Goal: Task Accomplishment & Management: Manage account settings

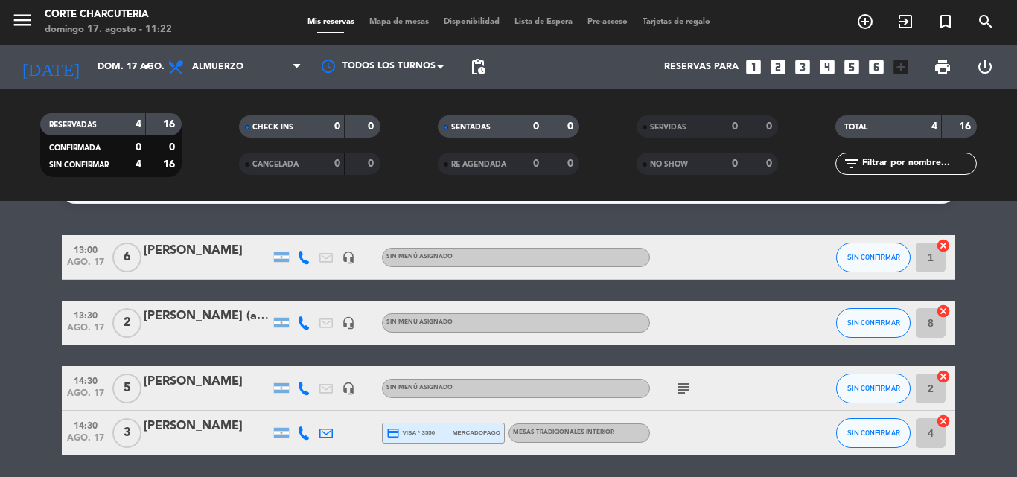
scroll to position [34, 0]
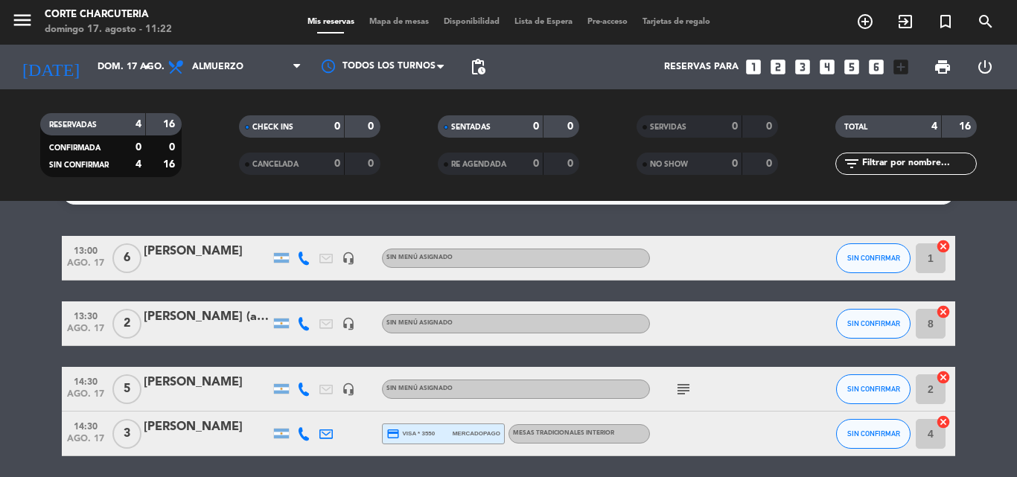
click at [687, 395] on icon "subject" at bounding box center [683, 389] width 18 height 18
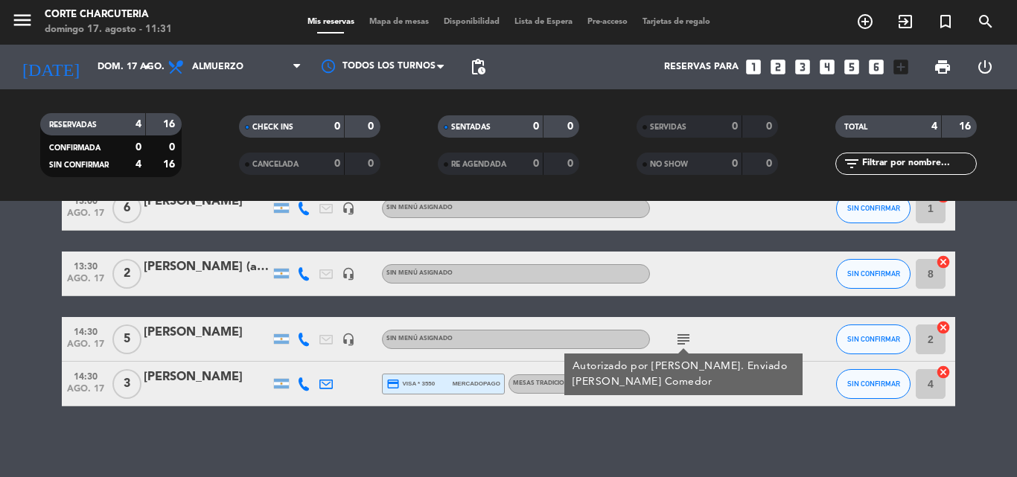
scroll to position [87, 0]
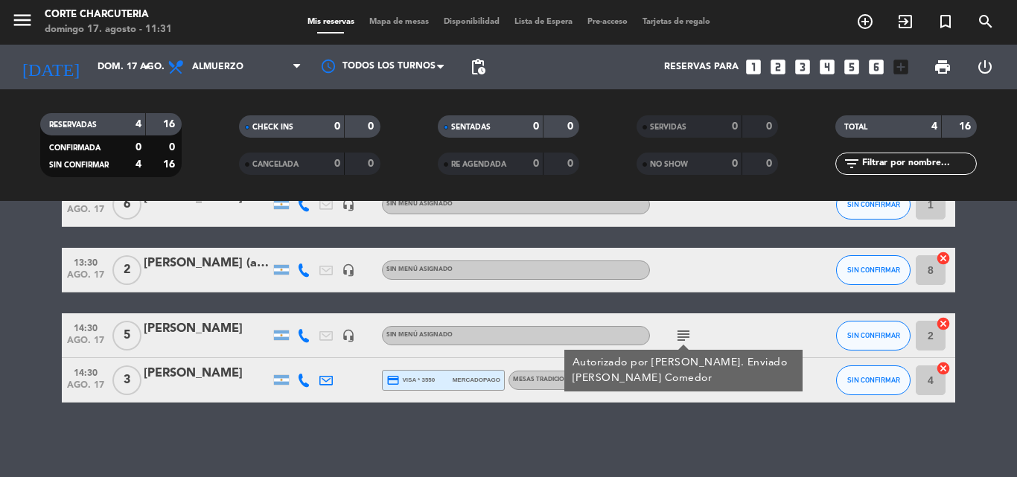
click at [797, 449] on div "No hay notas para este servicio. Haz clic para agregar una 13:00 [DATE] 6 [PERS…" at bounding box center [508, 339] width 1017 height 276
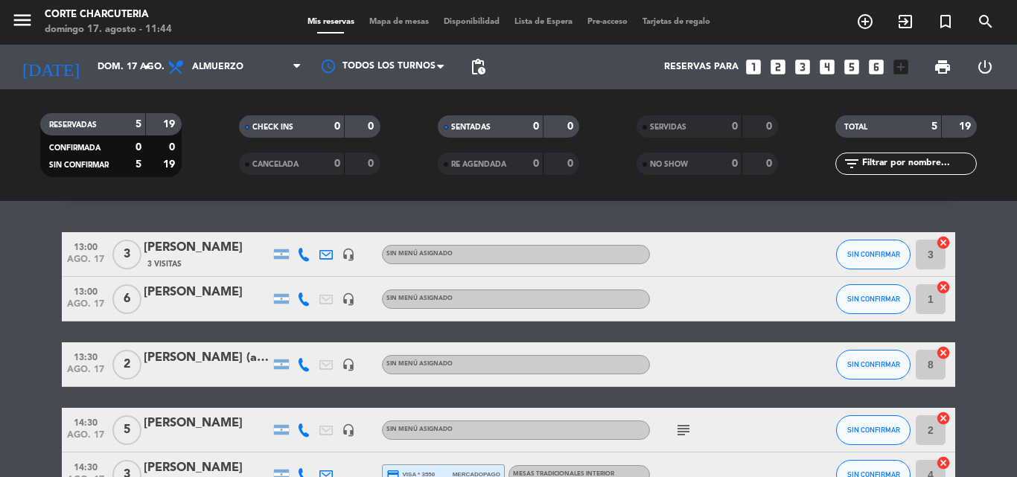
scroll to position [34, 0]
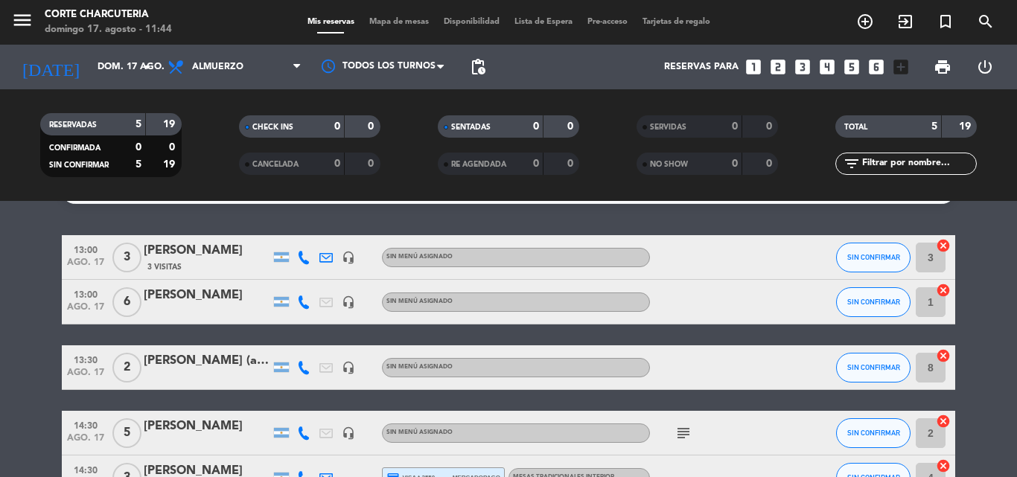
click at [930, 261] on input "3" at bounding box center [931, 258] width 30 height 30
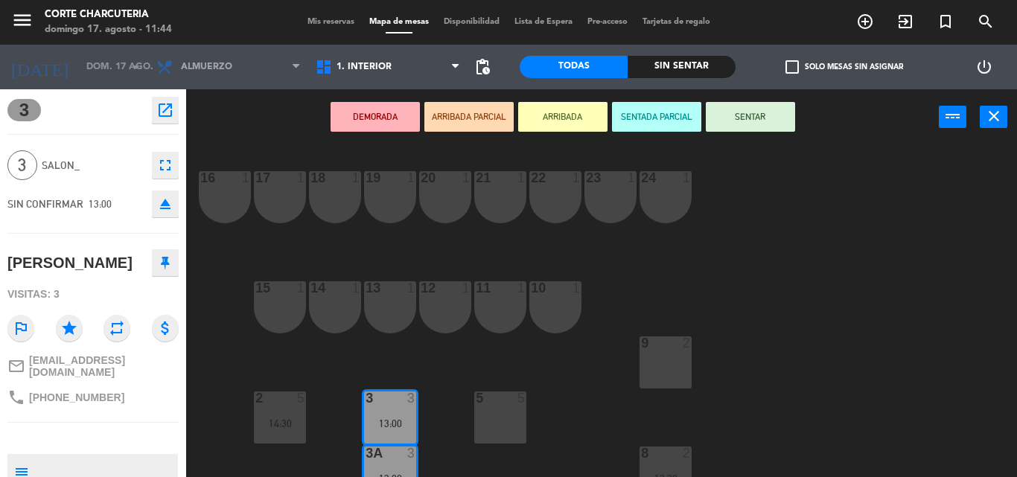
click at [844, 345] on div "16 1 17 1 18 1 19 1 20 1 21 1 22 1 23 1 24 1 15 1 14 1 13 1 12 1 11 1 10 1 9 2 …" at bounding box center [607, 311] width 820 height 332
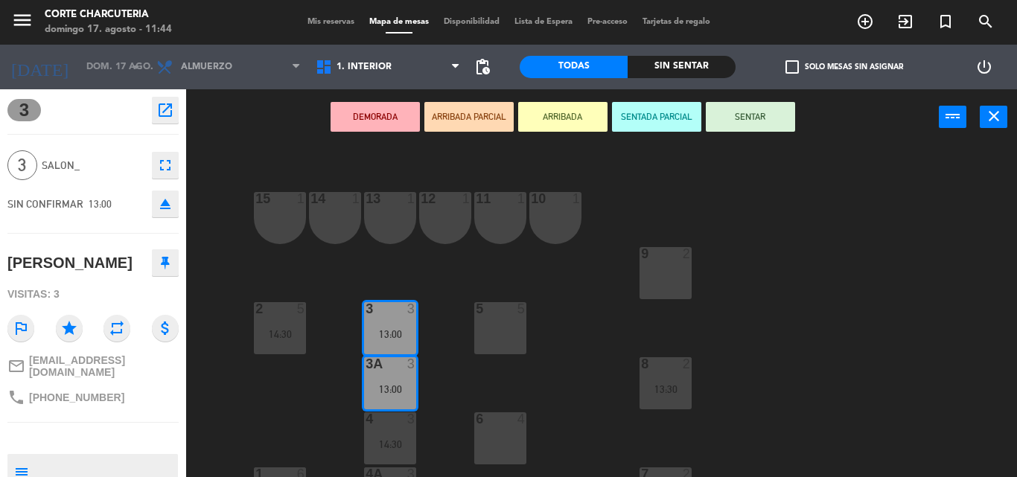
scroll to position [119, 0]
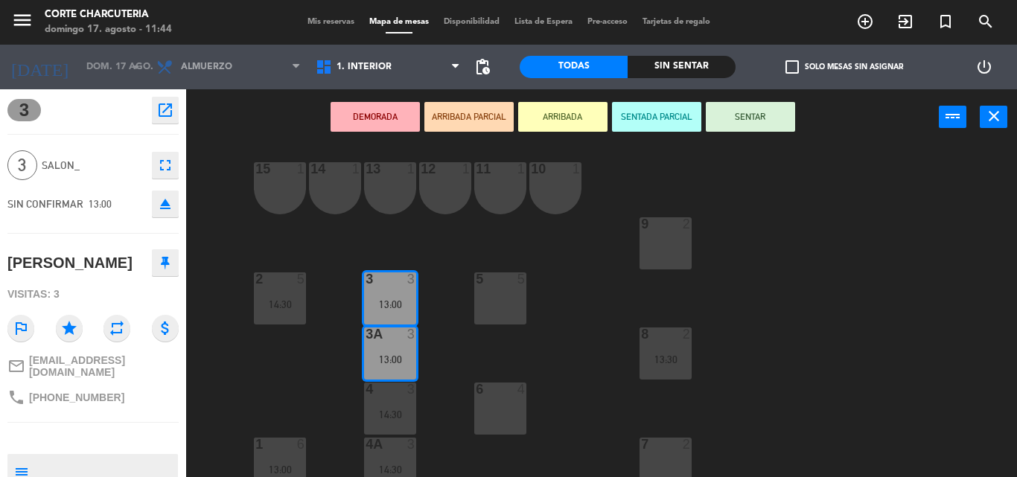
click at [486, 412] on div "6 4" at bounding box center [500, 409] width 52 height 52
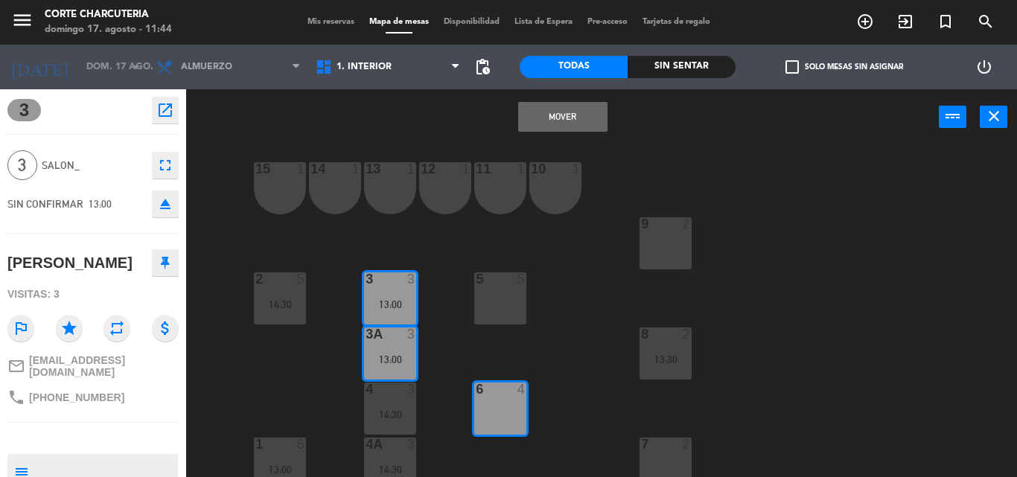
click at [552, 121] on button "Mover" at bounding box center [562, 117] width 89 height 30
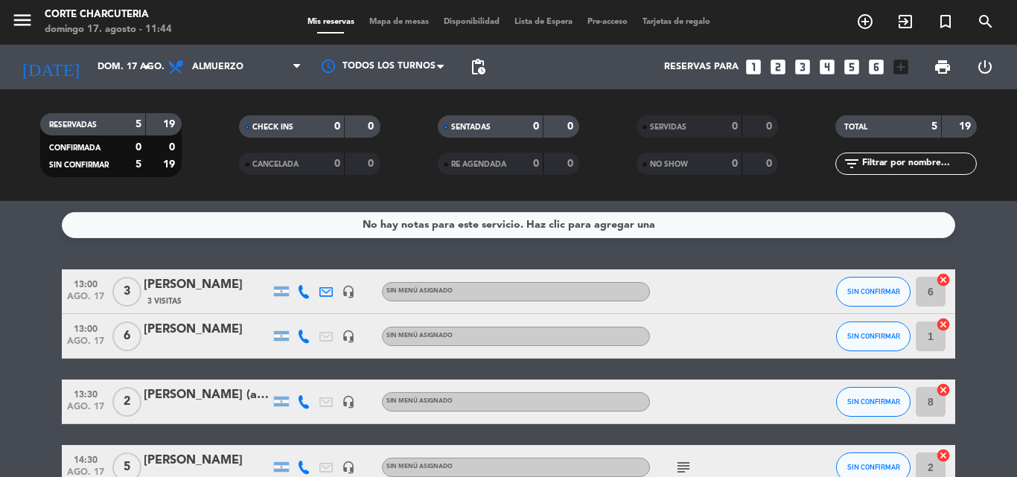
click at [931, 340] on input "1" at bounding box center [931, 337] width 30 height 30
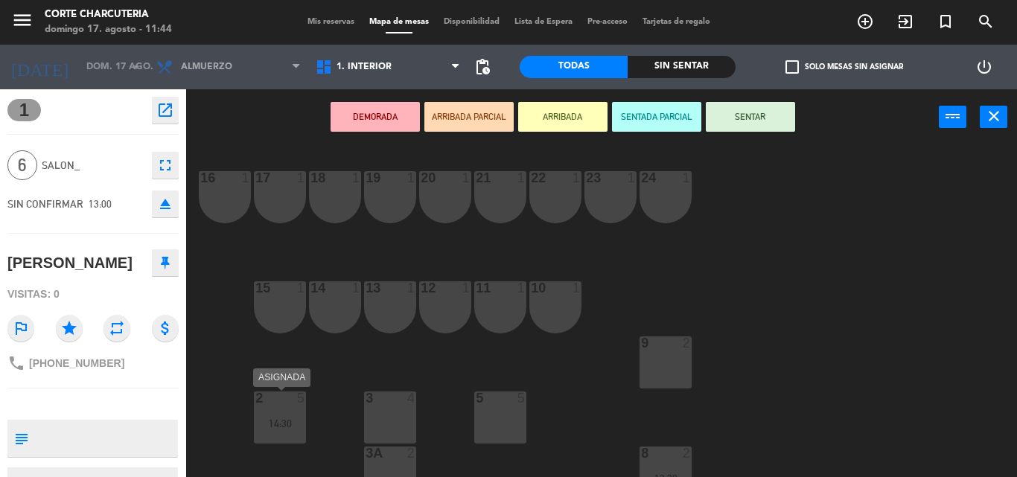
click at [289, 398] on div at bounding box center [279, 398] width 25 height 13
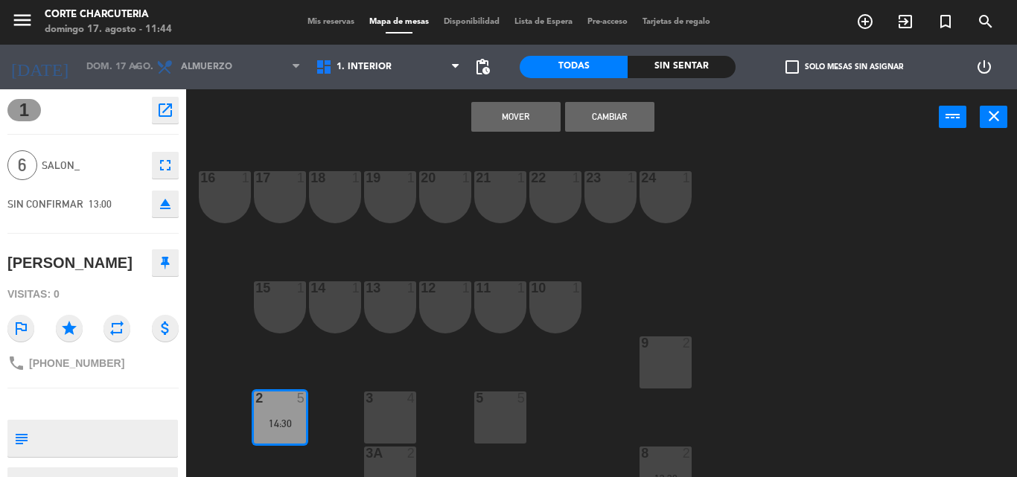
click at [530, 117] on button "Mover" at bounding box center [515, 117] width 89 height 30
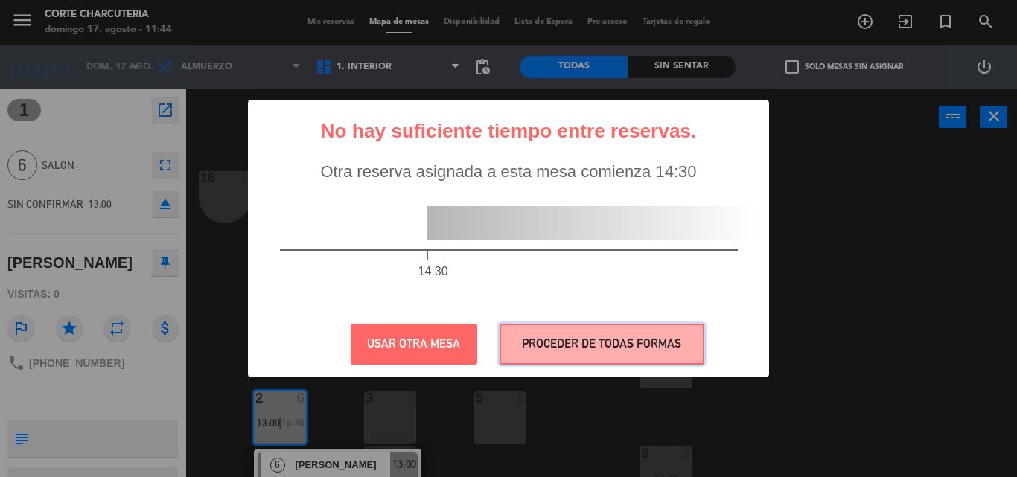
click at [562, 344] on button "PROCEDER DE TODAS FORMAS" at bounding box center [602, 344] width 205 height 41
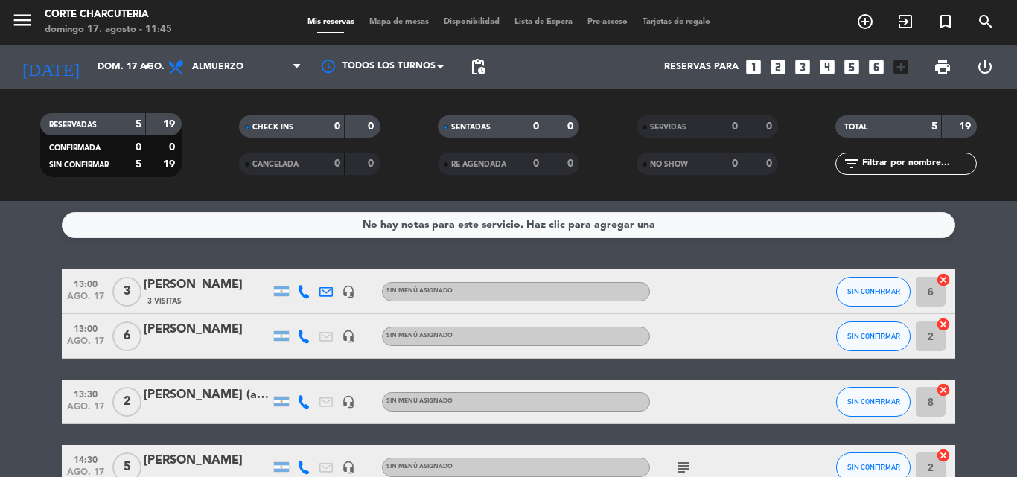
click at [977, 394] on bookings-row "13:00 [DATE] 3 [PERSON_NAME] 3 Visitas headset_mic Sin menú asignado SIN CONFIR…" at bounding box center [508, 401] width 1017 height 265
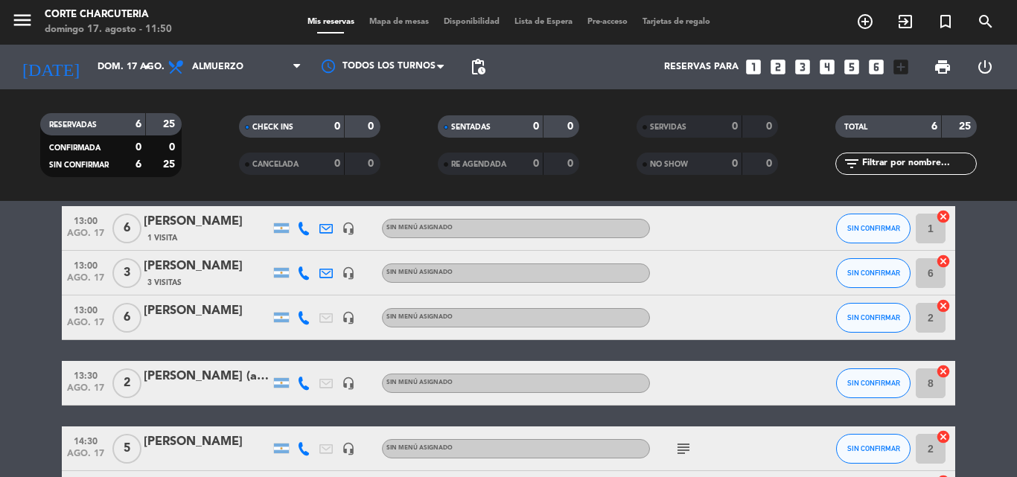
scroll to position [58, 0]
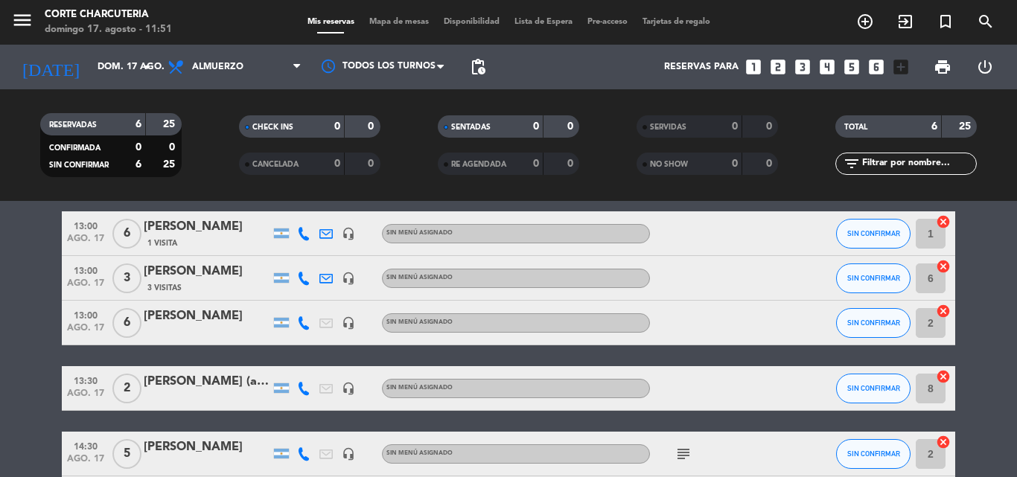
click at [47, 334] on bookings-row "13:00 [DATE] 6 [PERSON_NAME] 1 Visita headset_mic Sin menú asignado SIN CONFIRM…" at bounding box center [508, 366] width 1017 height 310
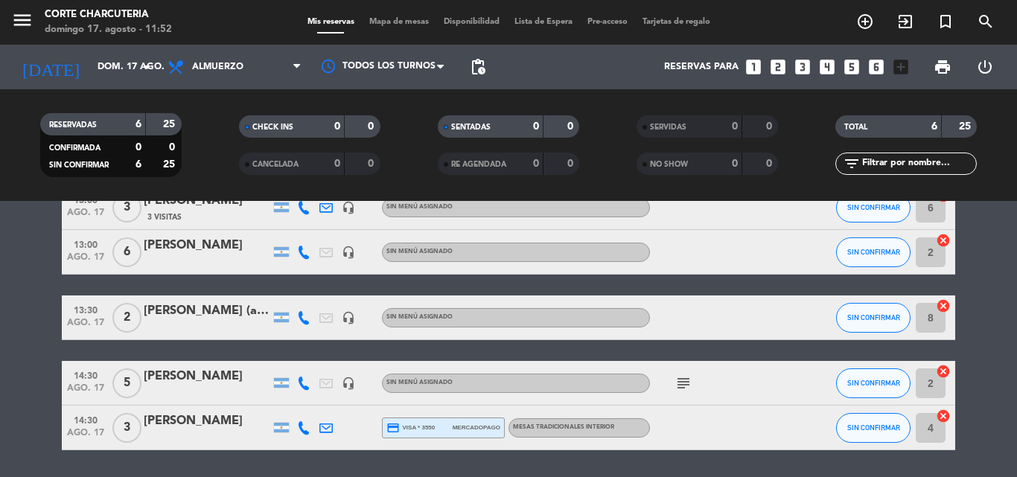
scroll to position [130, 0]
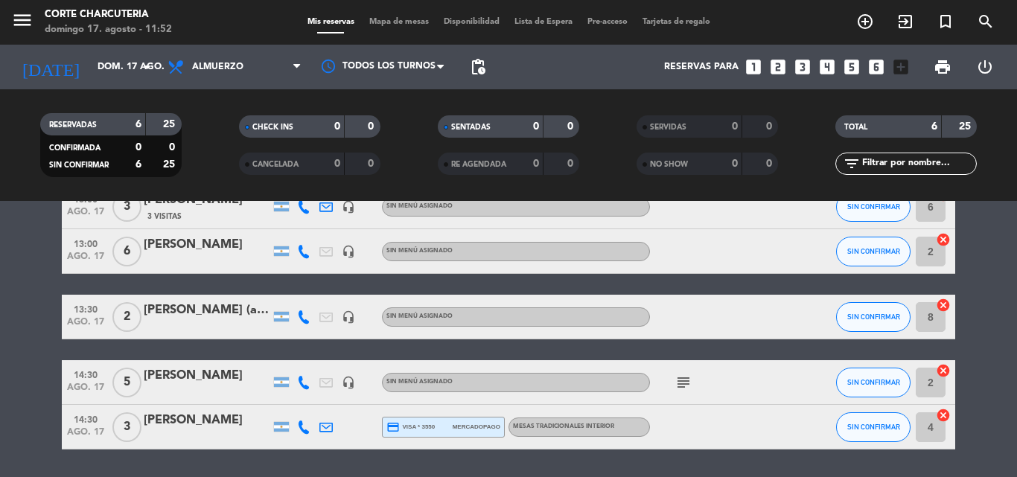
click at [687, 374] on icon "subject" at bounding box center [683, 383] width 18 height 18
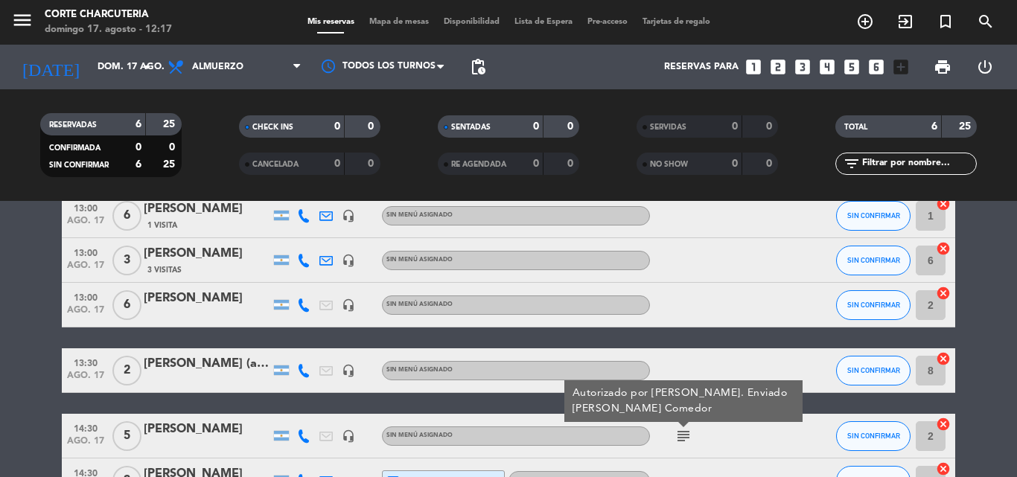
scroll to position [83, 0]
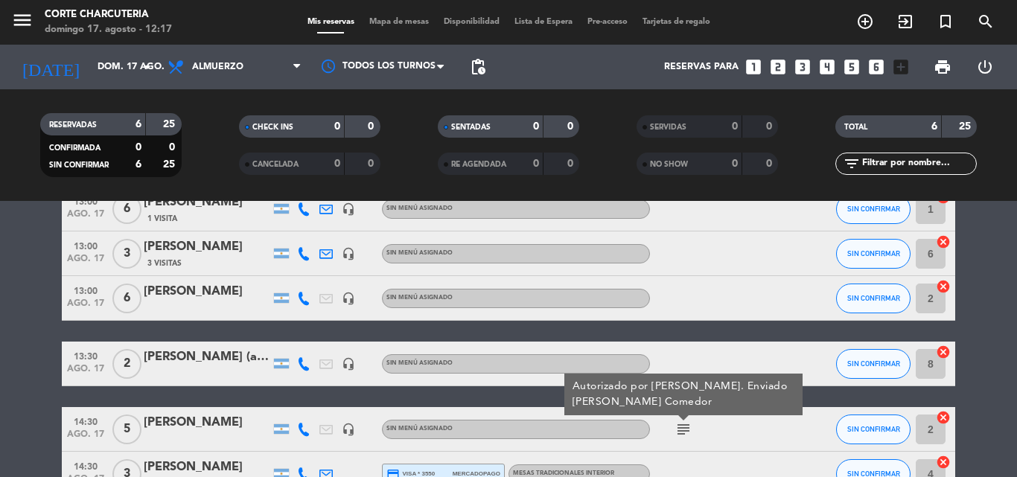
click at [793, 258] on div at bounding box center [804, 254] width 40 height 44
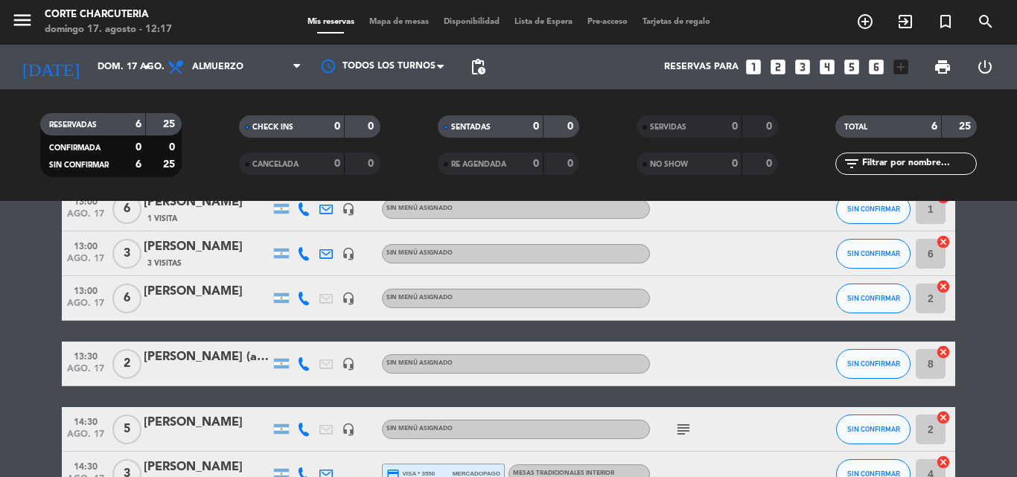
click at [220, 358] on div "[PERSON_NAME] (amigo [PERSON_NAME])" at bounding box center [207, 357] width 127 height 19
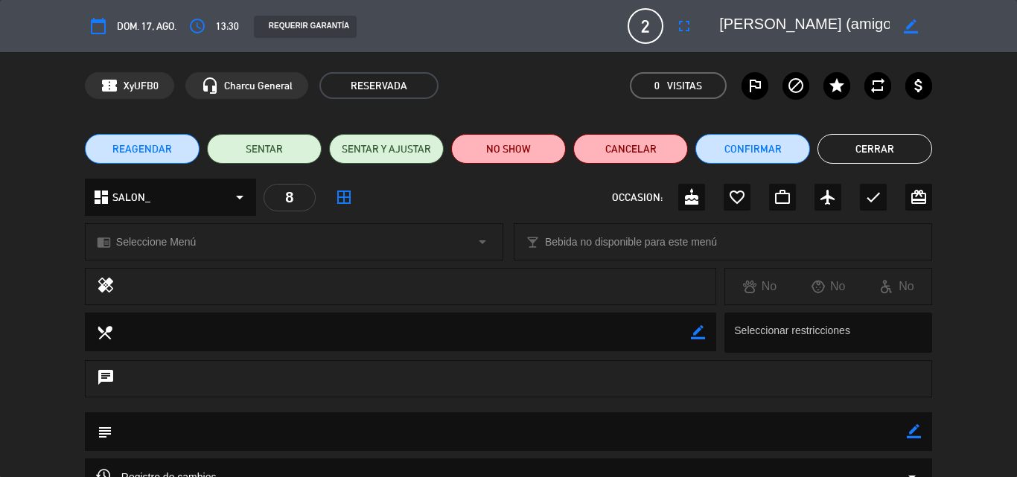
type input "[EMAIL_ADDRESS][DOMAIN_NAME]"
